Goal: Task Accomplishment & Management: Manage account settings

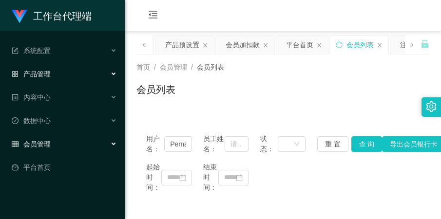
click at [53, 76] on div "产品管理" at bounding box center [62, 73] width 125 height 19
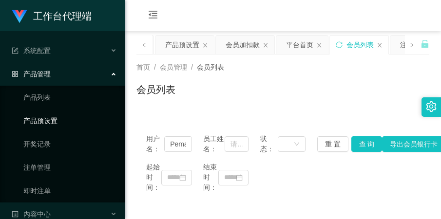
click at [62, 118] on link "产品预设置" at bounding box center [70, 120] width 94 height 19
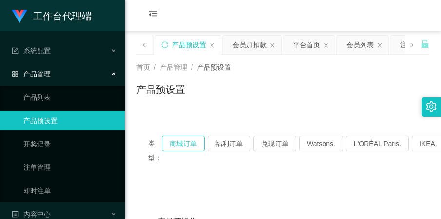
click at [181, 142] on button "商城订单" at bounding box center [183, 144] width 43 height 16
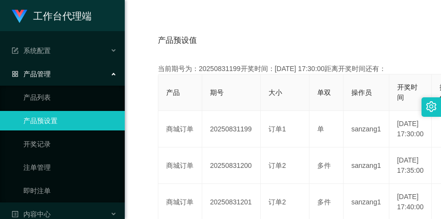
scroll to position [183, 0]
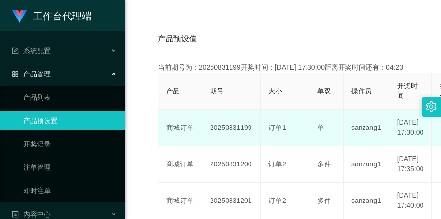
drag, startPoint x: 207, startPoint y: 141, endPoint x: 249, endPoint y: 139, distance: 41.9
click at [249, 139] on td "20250831199" at bounding box center [231, 128] width 58 height 37
copy td "20250831199"
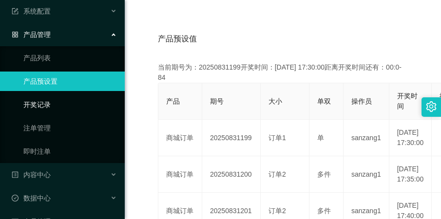
scroll to position [61, 0]
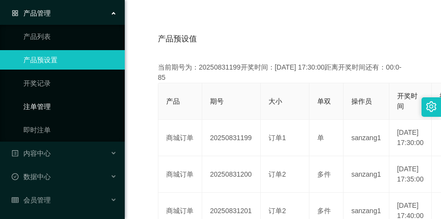
click at [50, 110] on link "注单管理" at bounding box center [70, 106] width 94 height 19
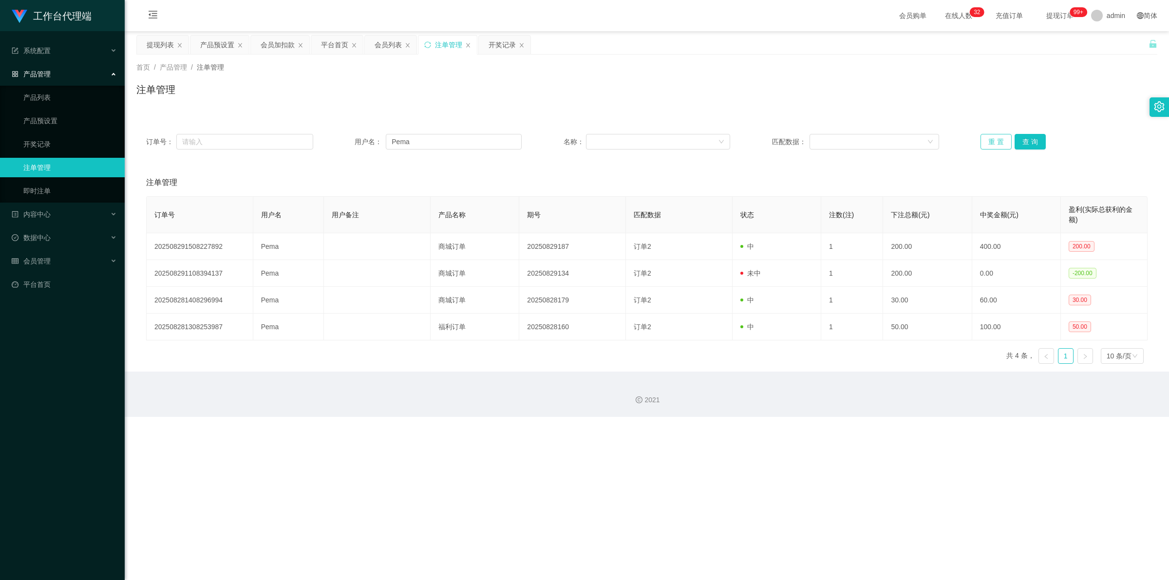
click at [440, 141] on button "重 置" at bounding box center [996, 142] width 31 height 16
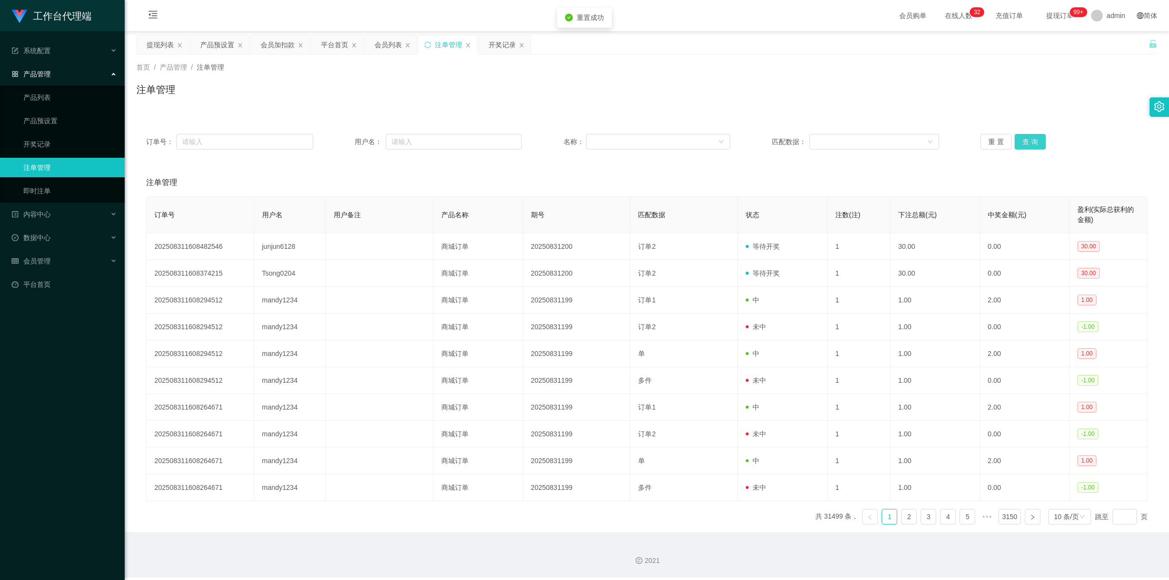
click at [440, 141] on button "查 询" at bounding box center [1030, 142] width 31 height 16
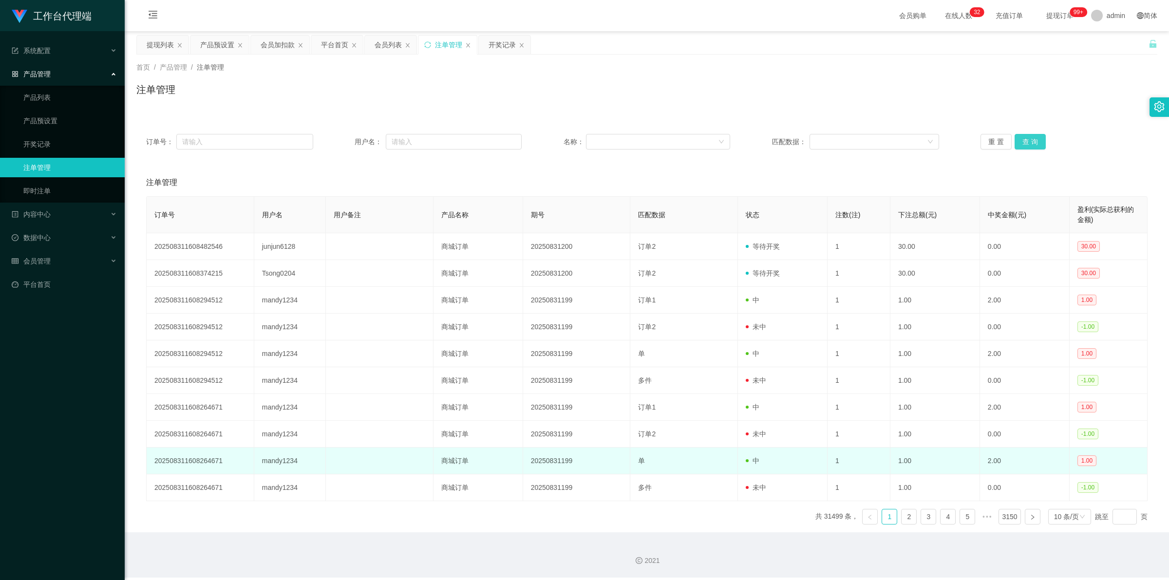
scroll to position [1, 0]
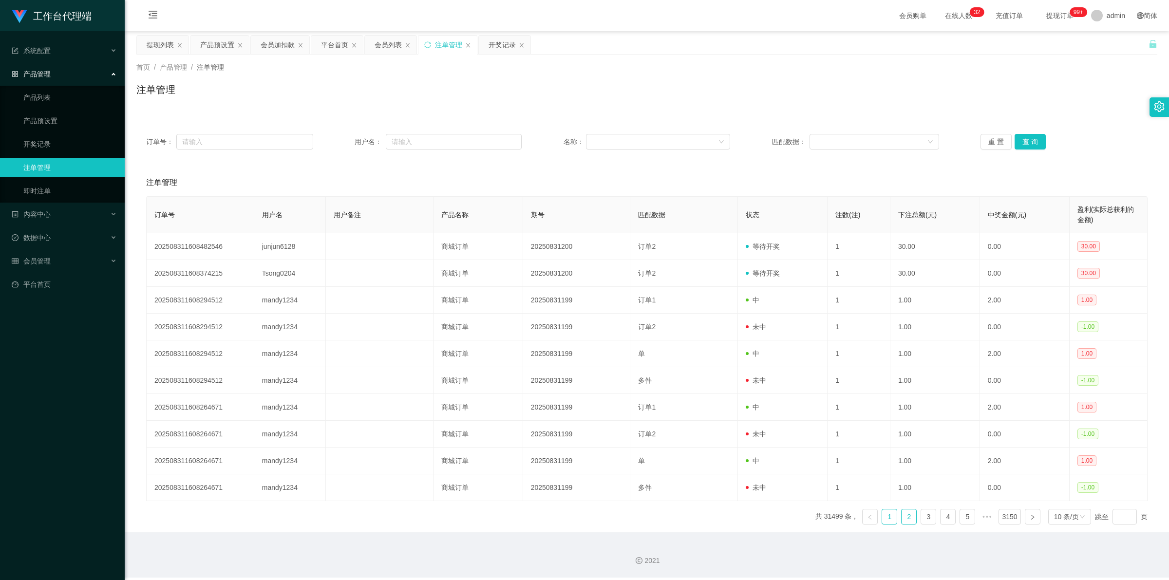
click at [440, 219] on link "2" at bounding box center [909, 517] width 15 height 15
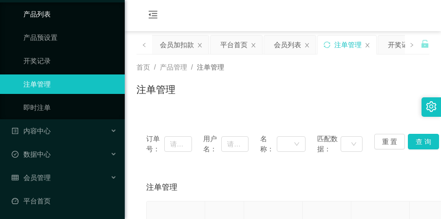
scroll to position [84, 0]
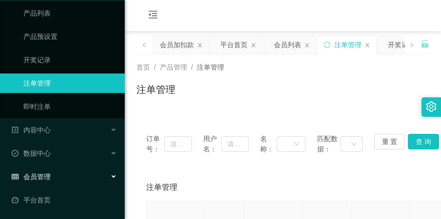
click at [54, 166] on ul "系统配置 系统配置列表 管理员列表 管理员分组 systemPays 产品管理 产品列表 产品预设置 开奖记录 注单管理 即时注单 内容中心 数据中心 会员管…" at bounding box center [62, 83] width 125 height 273
click at [55, 171] on div "会员管理" at bounding box center [62, 176] width 125 height 19
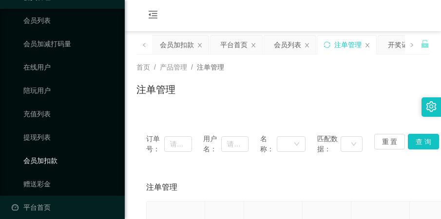
scroll to position [267, 0]
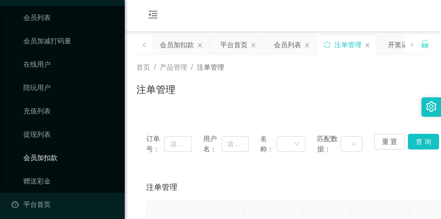
click at [57, 156] on link "会员加扣款" at bounding box center [70, 157] width 94 height 19
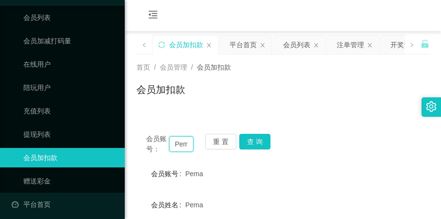
scroll to position [0, 4]
drag, startPoint x: 173, startPoint y: 143, endPoint x: 201, endPoint y: 162, distance: 33.6
paste input "alekyung"
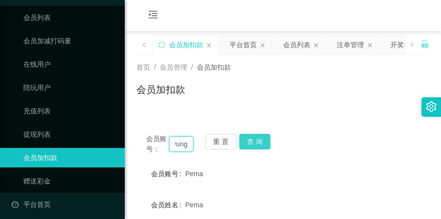
type input "alekyung"
click at [257, 139] on button "查 询" at bounding box center [254, 142] width 31 height 16
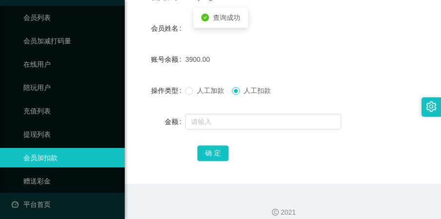
scroll to position [187, 0]
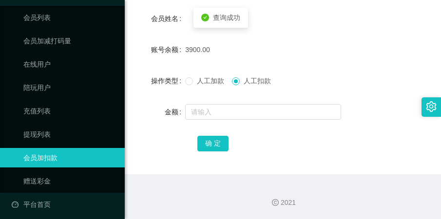
click at [251, 83] on span "人工扣款" at bounding box center [257, 81] width 35 height 8
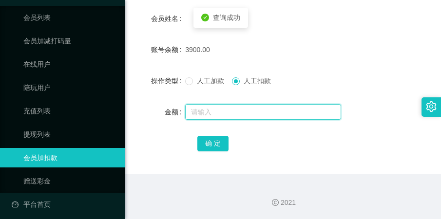
click at [240, 115] on input "text" at bounding box center [263, 112] width 156 height 16
type input "3900"
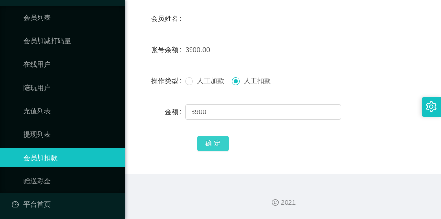
click at [211, 144] on button "确 定" at bounding box center [212, 144] width 31 height 16
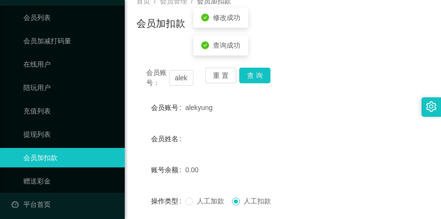
scroll to position [65, 0]
